Goal: Task Accomplishment & Management: Use online tool/utility

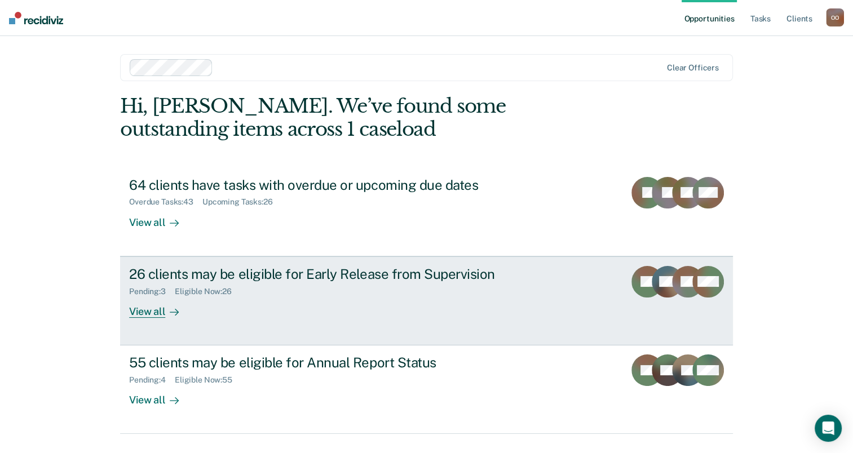
click at [377, 298] on div "26 clients may be eligible for Early Release from Supervision Pending : 3 Eligi…" at bounding box center [340, 292] width 423 height 52
